Goal: Register for event/course

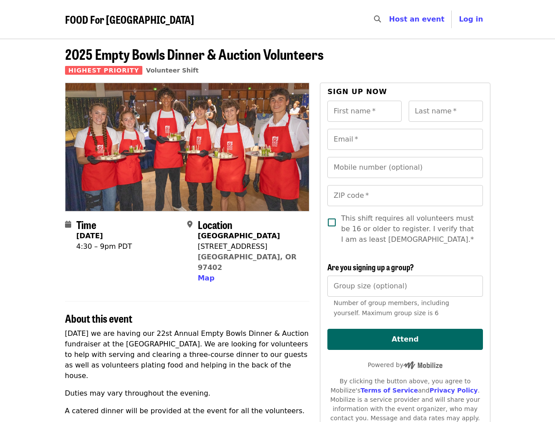
click at [277, 211] on div at bounding box center [187, 147] width 245 height 128
click at [381, 19] on icon "search icon" at bounding box center [377, 19] width 7 height 8
click at [473, 19] on span "Log in" at bounding box center [471, 19] width 24 height 8
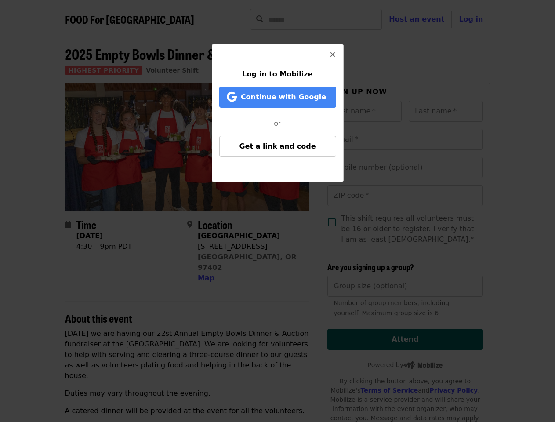
click at [205, 268] on div "Log in to Mobilize Continue with Google or Get a link and code" at bounding box center [277, 211] width 555 height 422
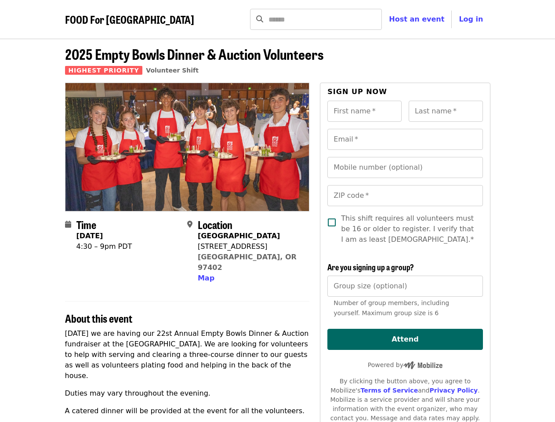
click at [364, 111] on input "First name   *" at bounding box center [364, 111] width 74 height 21
click at [446, 111] on input "Last name   *" at bounding box center [446, 111] width 74 height 21
click at [405, 139] on input "Email   *" at bounding box center [404, 139] width 155 height 21
click at [405, 167] on input "Mobile number (optional)" at bounding box center [404, 167] width 155 height 21
click at [405, 196] on input "ZIP code   *" at bounding box center [404, 195] width 155 height 21
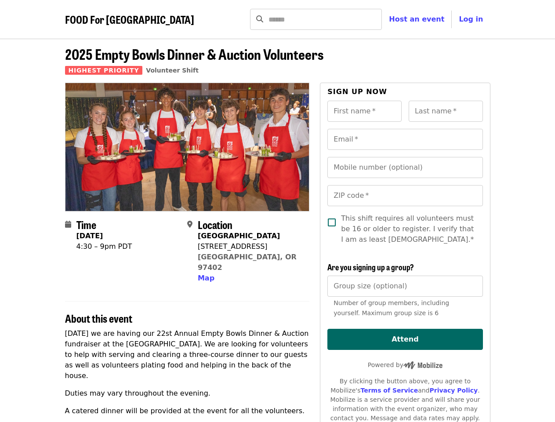
click at [405, 286] on input "Group size (optional)" at bounding box center [404, 286] width 155 height 21
